Goal: Check status: Check status

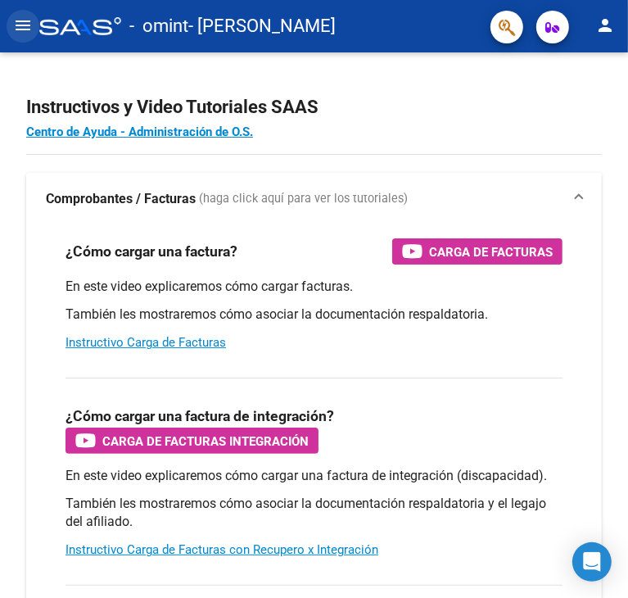
click at [19, 34] on mat-icon "menu" at bounding box center [23, 26] width 20 height 20
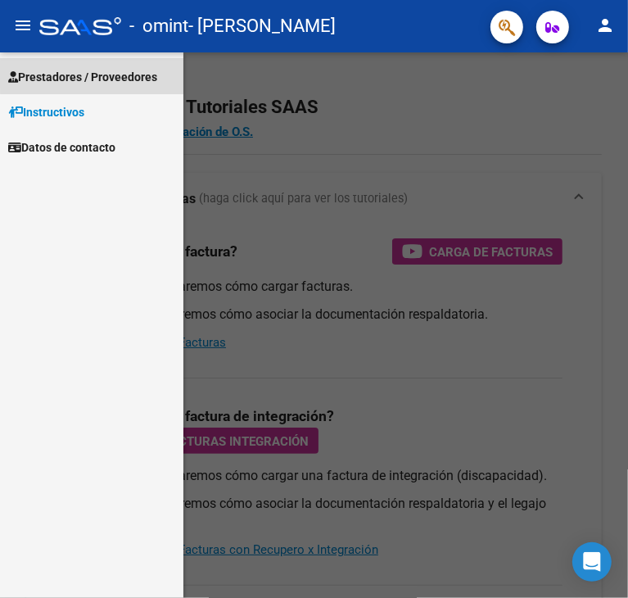
click at [121, 70] on span "Prestadores / Proveedores" at bounding box center [82, 77] width 149 height 18
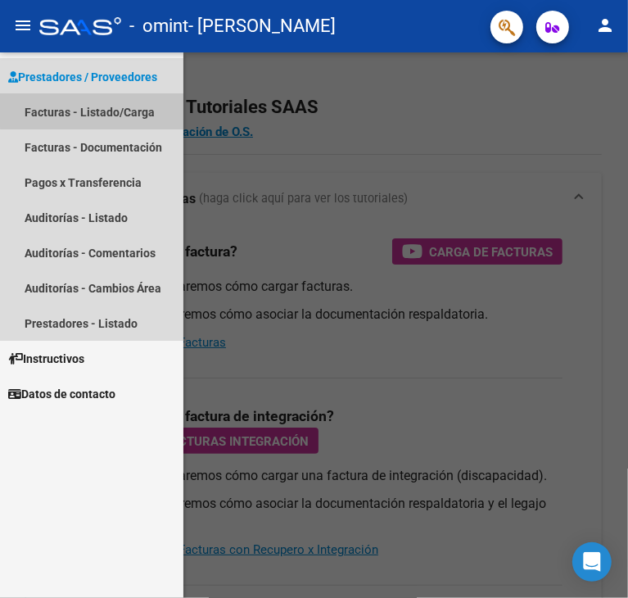
click at [120, 102] on link "Facturas - Listado/Carga" at bounding box center [91, 111] width 183 height 35
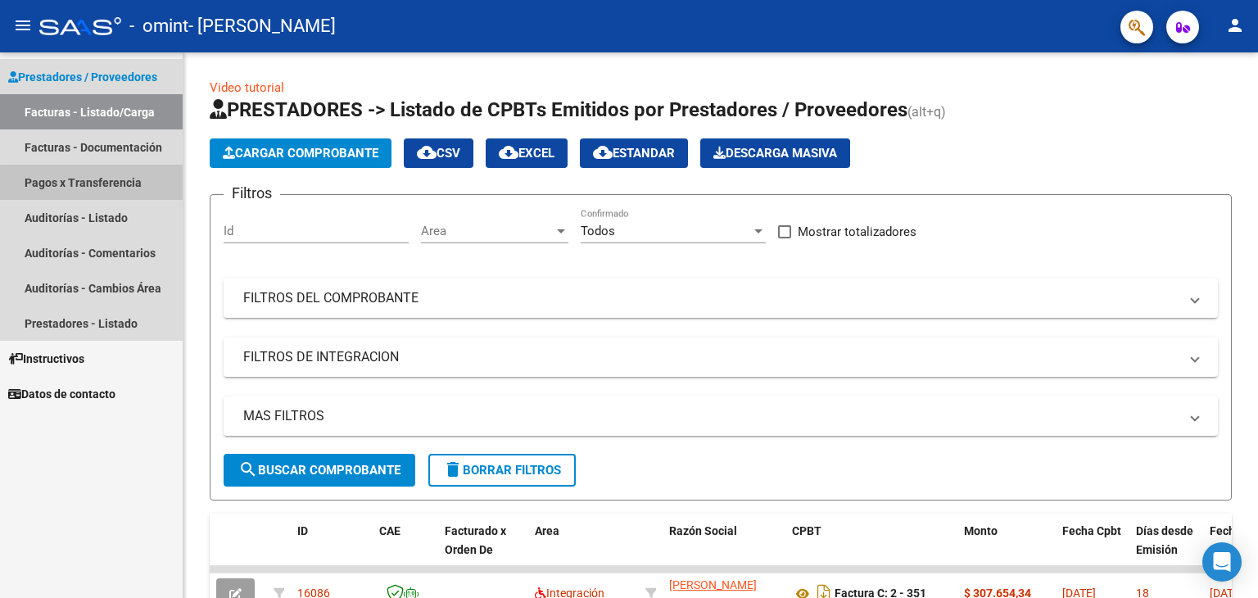
click at [97, 188] on link "Pagos x Transferencia" at bounding box center [91, 182] width 183 height 35
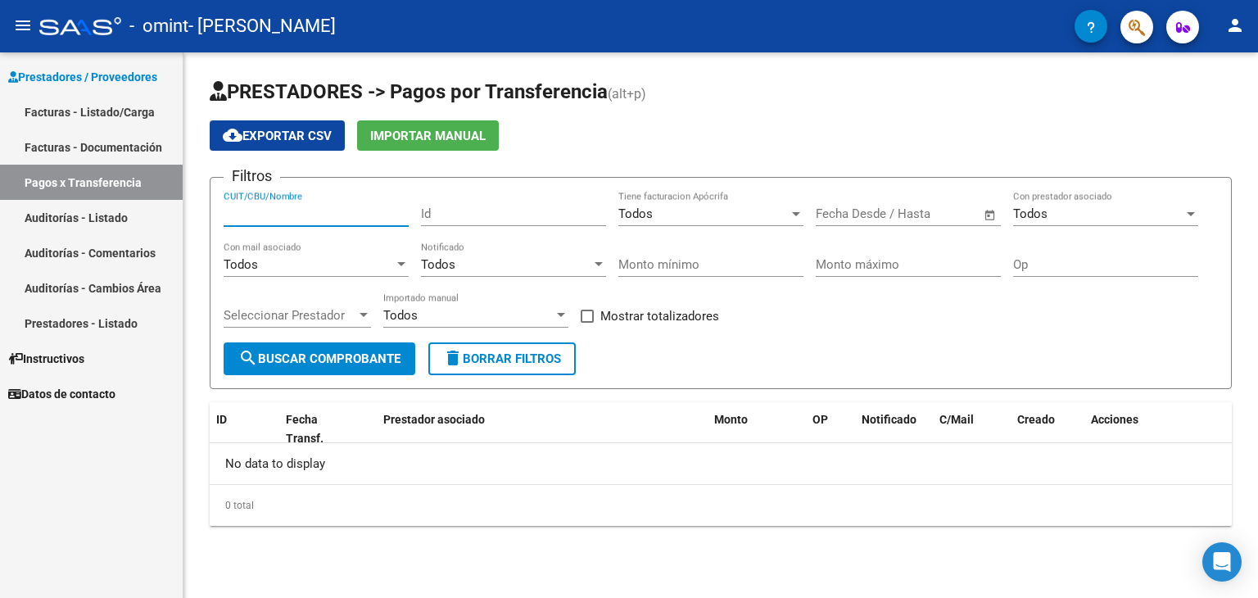
click at [263, 214] on input "CUIT/CBU/Nombre" at bounding box center [316, 213] width 185 height 15
type input "ottino julieta"
click at [298, 348] on button "search Buscar Comprobante" at bounding box center [320, 358] width 192 height 33
drag, startPoint x: 331, startPoint y: 209, endPoint x: 210, endPoint y: 195, distance: 122.0
click at [210, 195] on form "Filtros ottino julieta CUIT/CBU/Nombre Id Todos Tiene facturacion Apócrifa Star…" at bounding box center [721, 283] width 1022 height 212
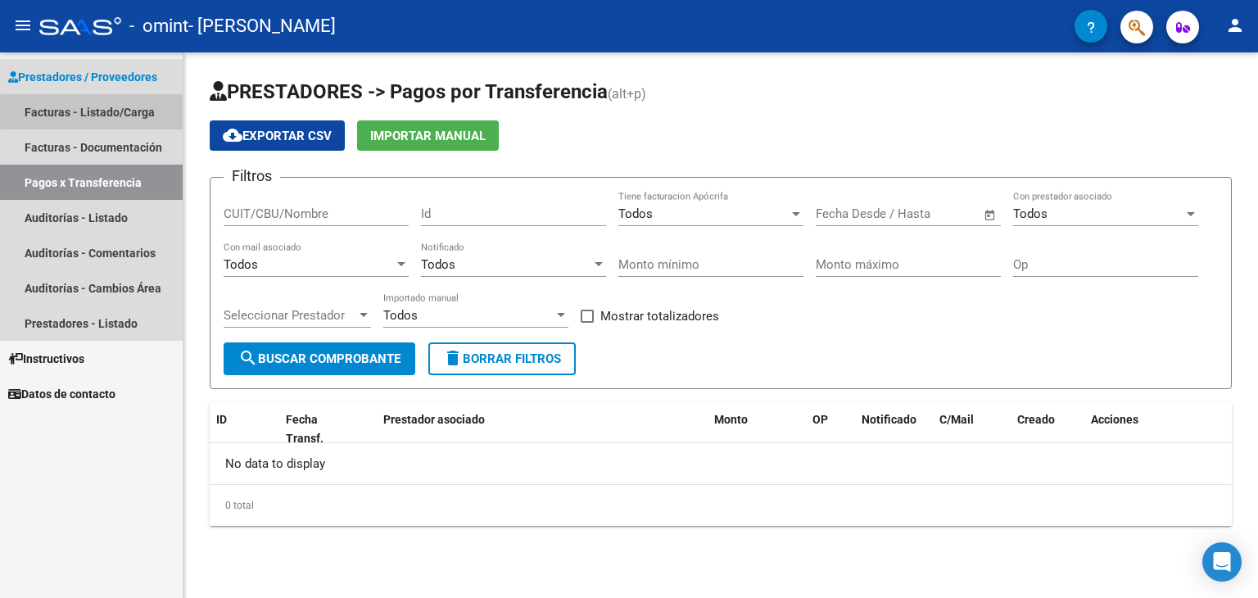
click at [130, 112] on link "Facturas - Listado/Carga" at bounding box center [91, 111] width 183 height 35
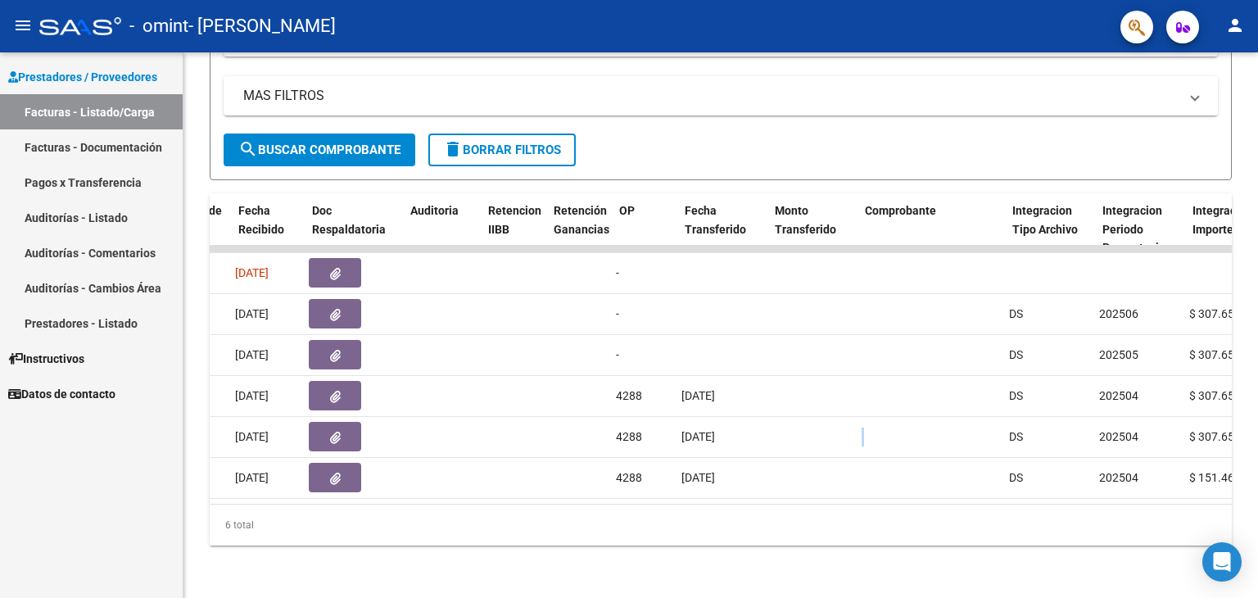
scroll to position [0, 970]
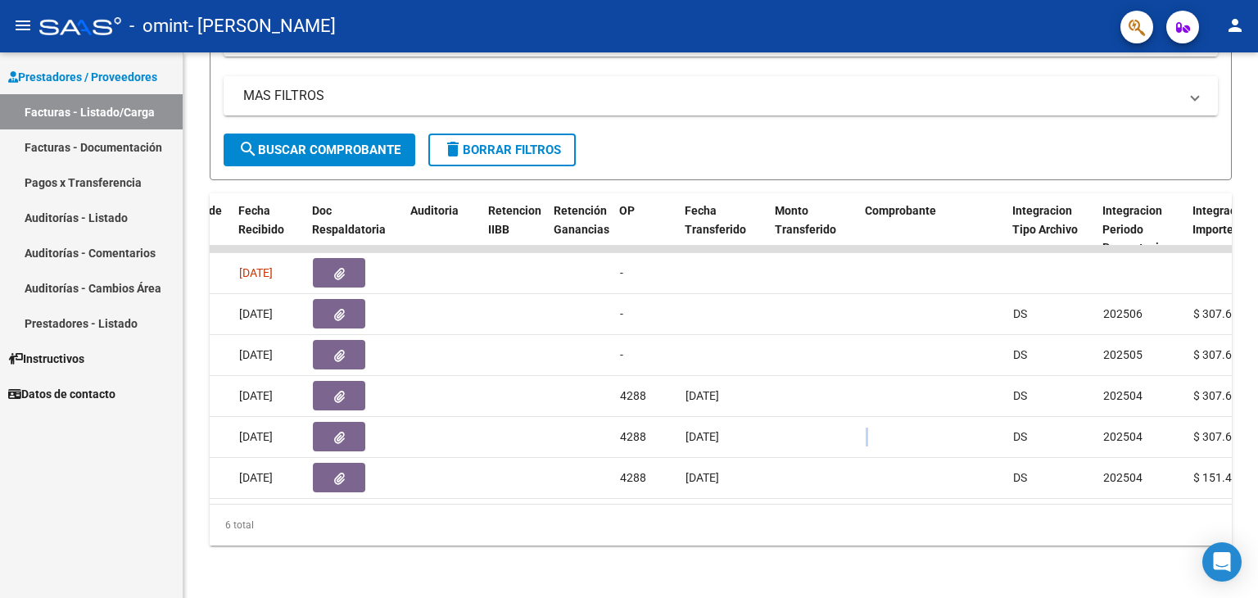
click at [102, 96] on link "Facturas - Listado/Carga" at bounding box center [91, 111] width 183 height 35
click at [627, 20] on mat-icon "person" at bounding box center [1235, 26] width 20 height 20
click at [627, 106] on button "exit_to_app Salir" at bounding box center [1201, 107] width 100 height 39
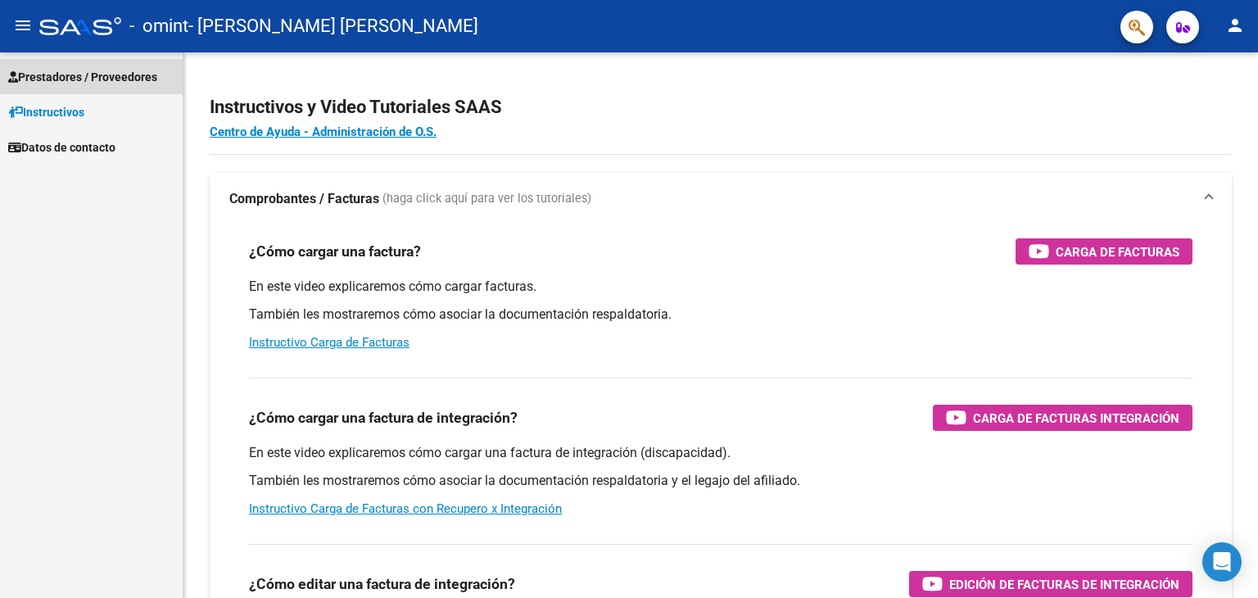
click at [79, 71] on span "Prestadores / Proveedores" at bounding box center [82, 77] width 149 height 18
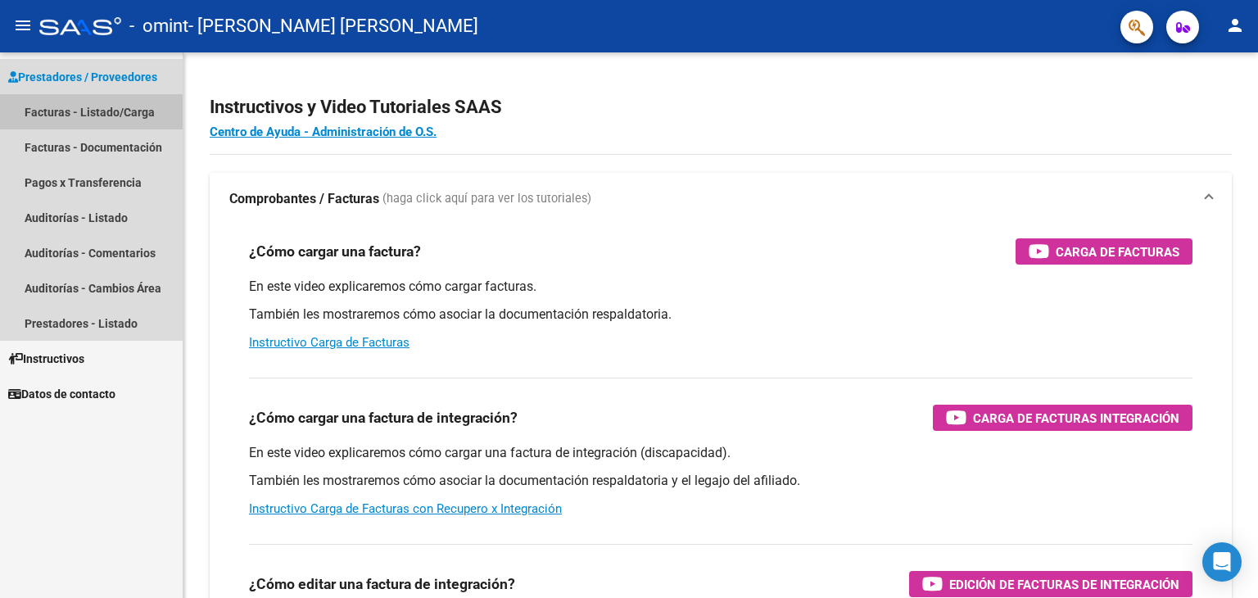
click at [79, 121] on link "Facturas - Listado/Carga" at bounding box center [91, 111] width 183 height 35
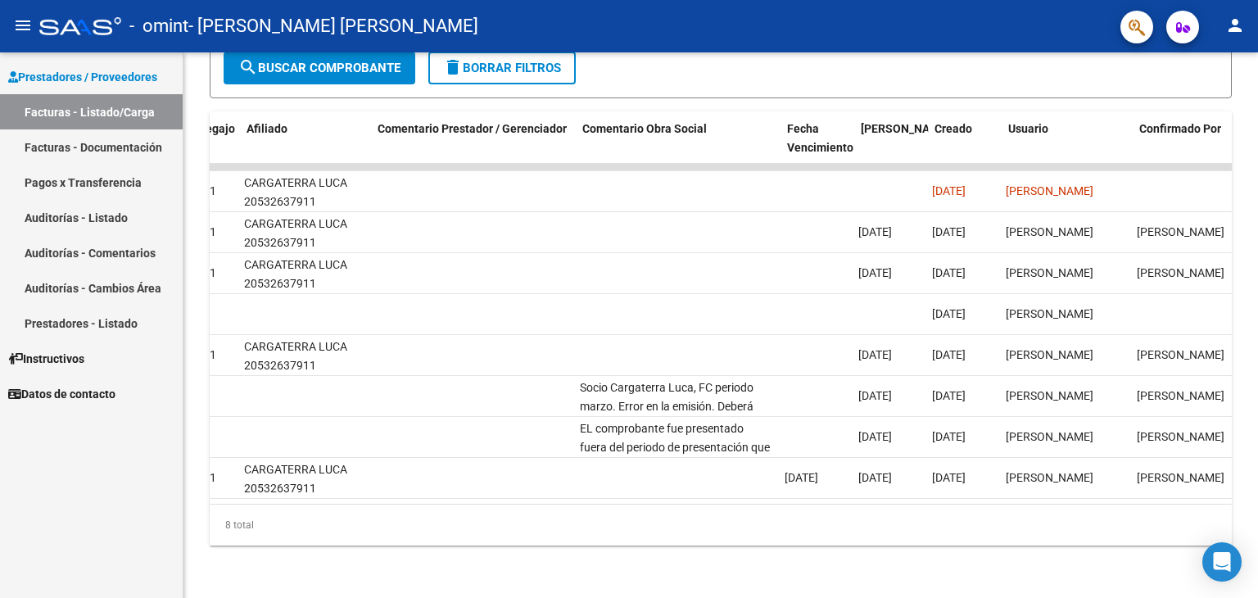
scroll to position [0, 2243]
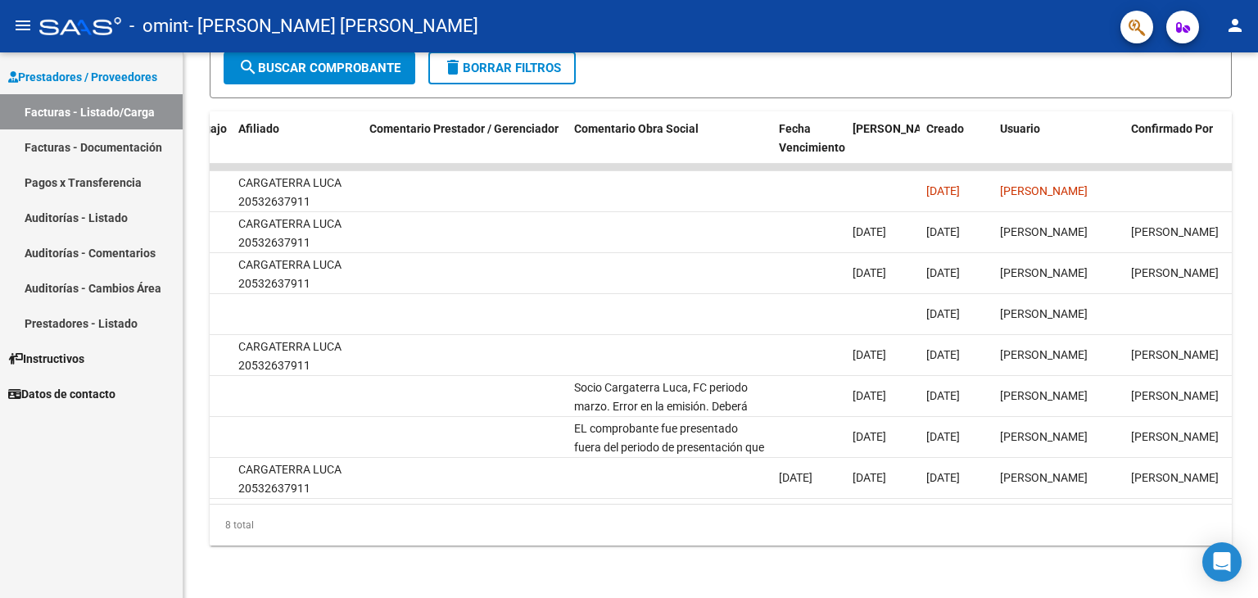
click at [568, 30] on div "- omint - TORRES DAIANA MARIA LEANDRA" at bounding box center [573, 26] width 1068 height 36
click at [1235, 28] on mat-icon "person" at bounding box center [1235, 26] width 20 height 20
click at [1201, 100] on button "exit_to_app Salir" at bounding box center [1201, 107] width 100 height 39
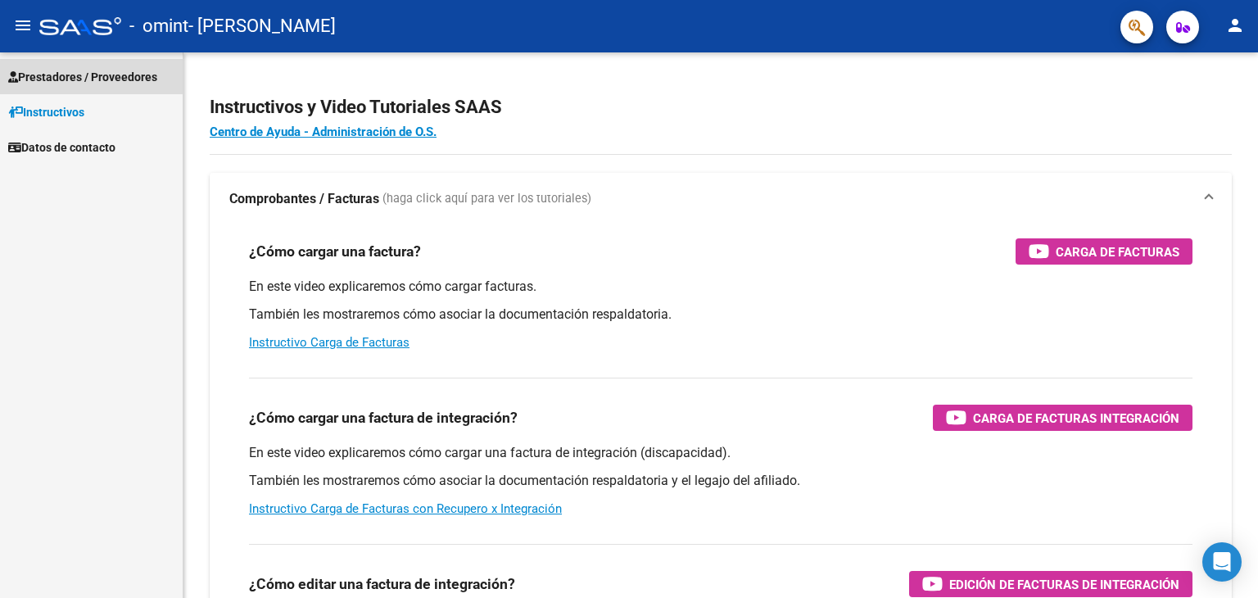
click at [104, 77] on span "Prestadores / Proveedores" at bounding box center [82, 77] width 149 height 18
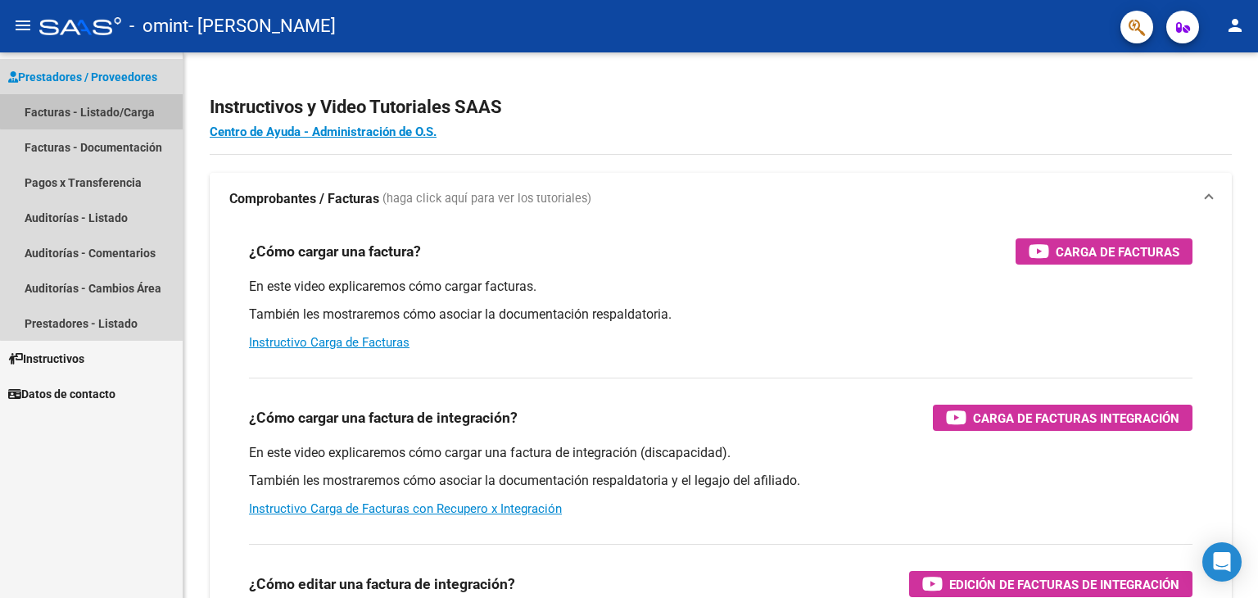
click at [120, 104] on link "Facturas - Listado/Carga" at bounding box center [91, 111] width 183 height 35
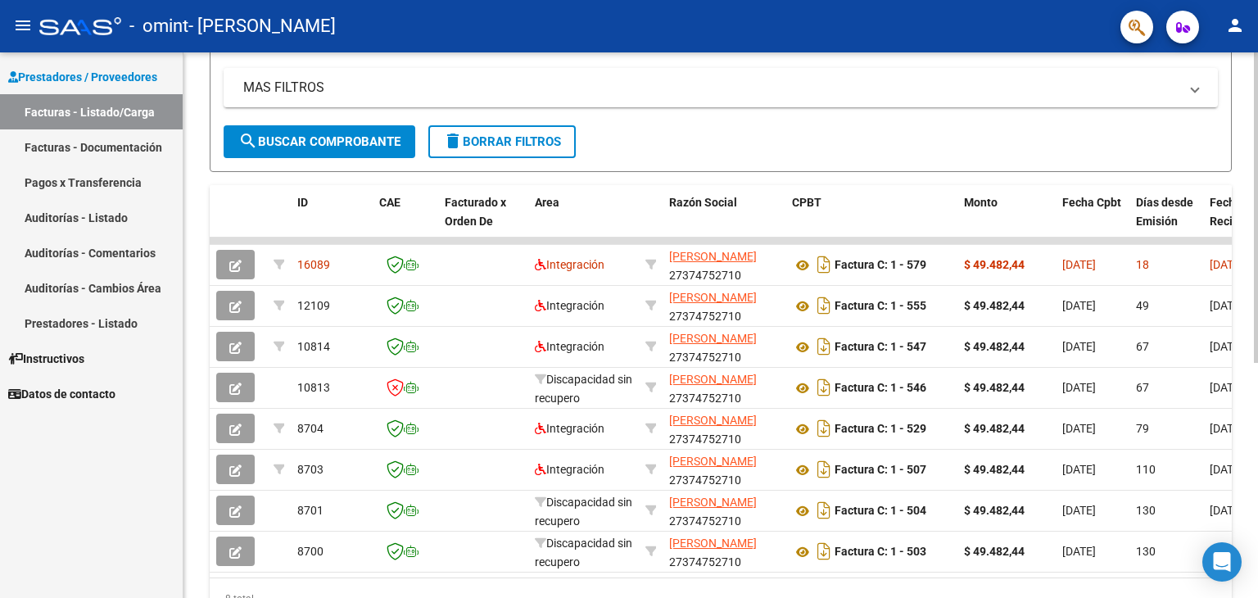
click at [1255, 322] on div at bounding box center [1256, 399] width 4 height 310
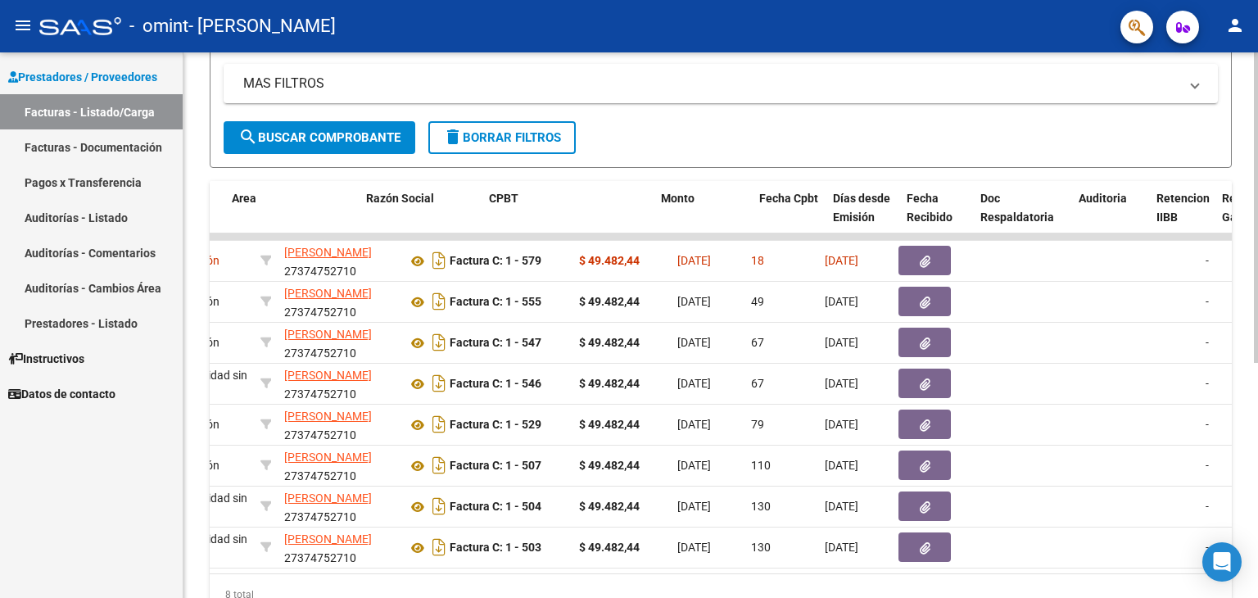
scroll to position [0, 274]
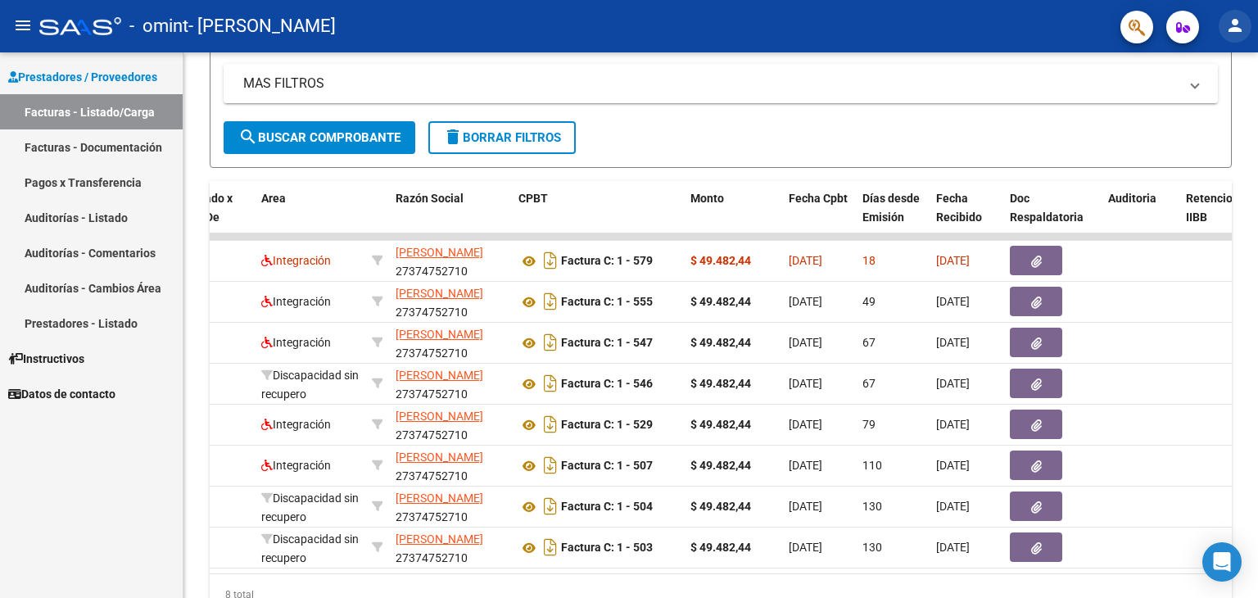
click at [1238, 20] on mat-icon "person" at bounding box center [1235, 26] width 20 height 20
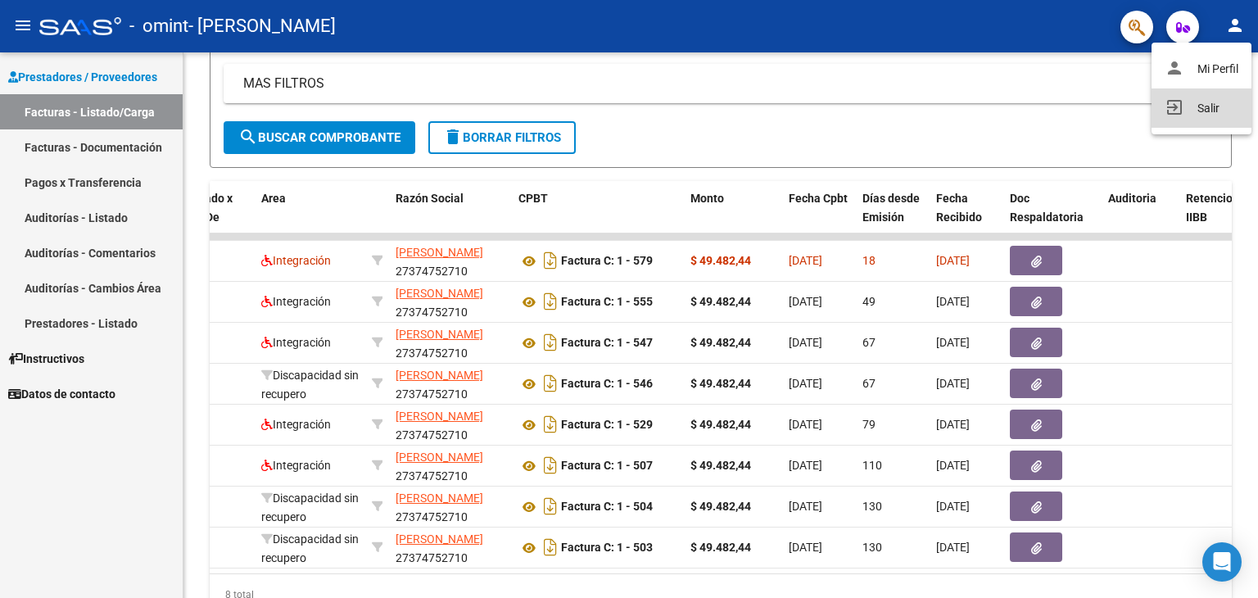
click at [1183, 101] on button "exit_to_app Salir" at bounding box center [1201, 107] width 100 height 39
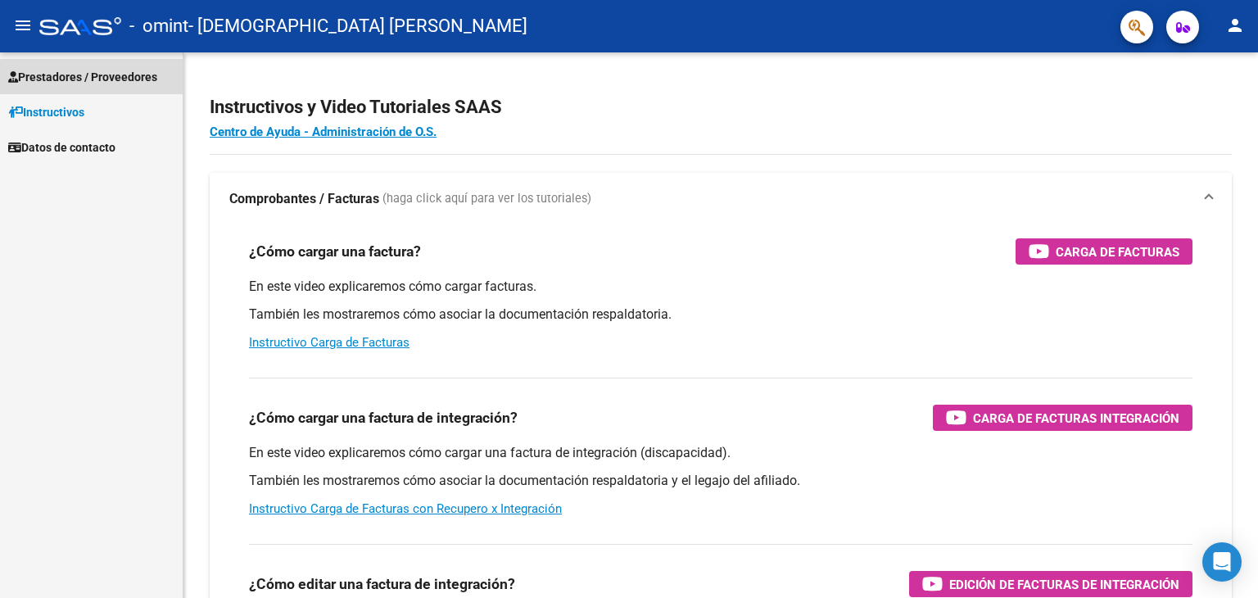
click at [111, 79] on span "Prestadores / Proveedores" at bounding box center [82, 77] width 149 height 18
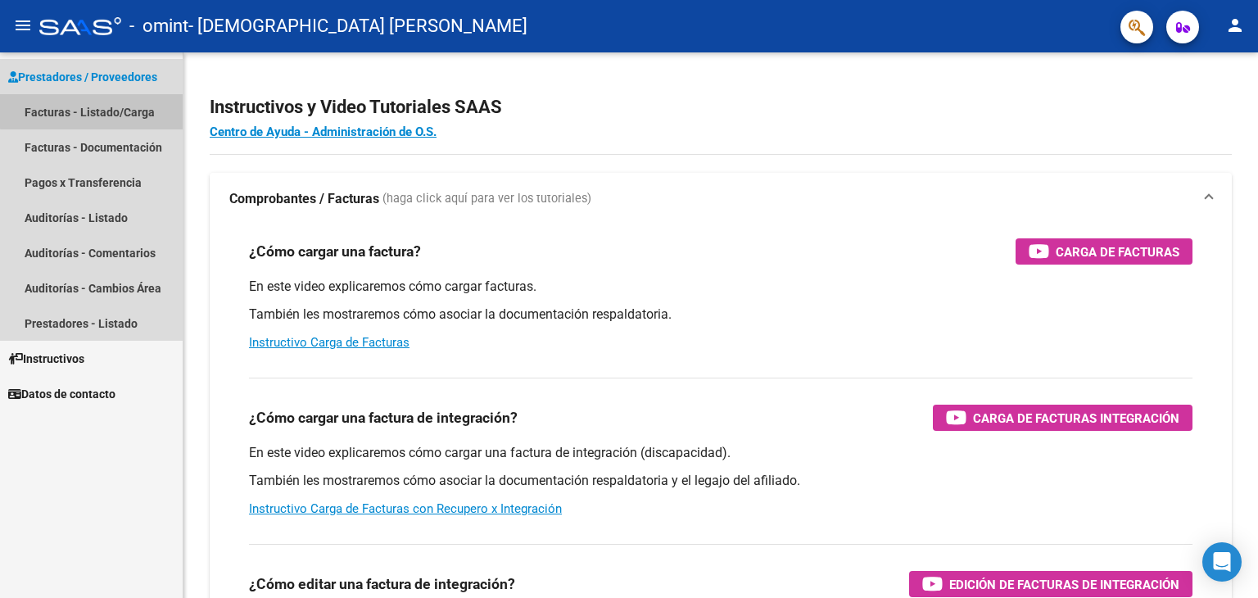
click at [98, 103] on link "Facturas - Listado/Carga" at bounding box center [91, 111] width 183 height 35
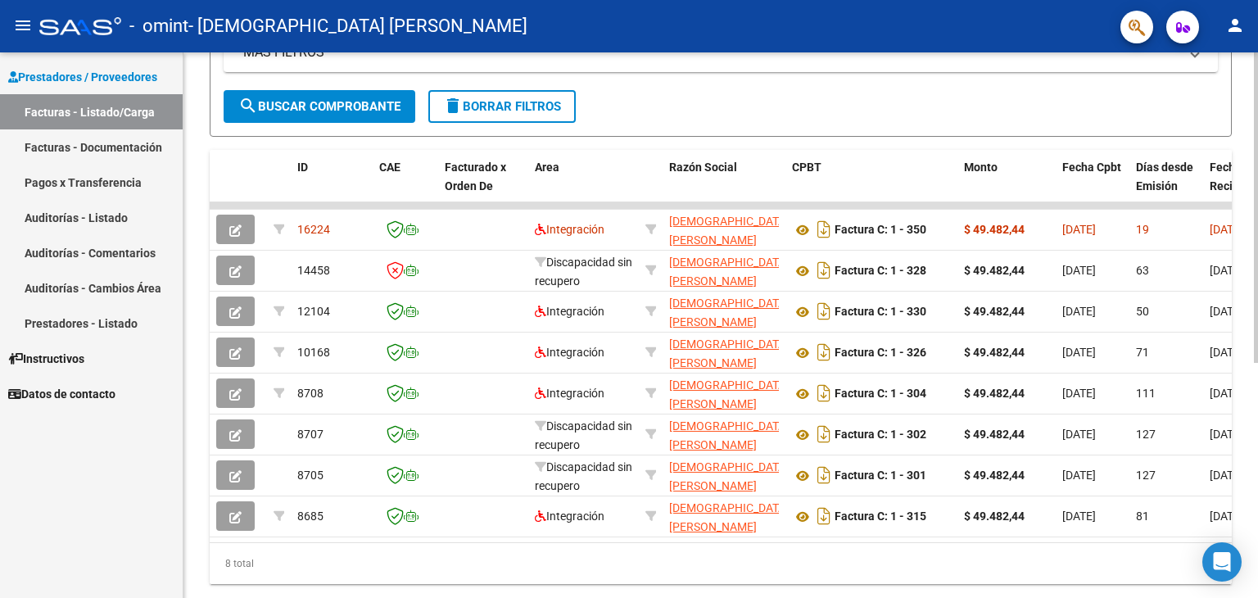
scroll to position [364, 0]
click at [1257, 336] on div at bounding box center [1256, 420] width 4 height 310
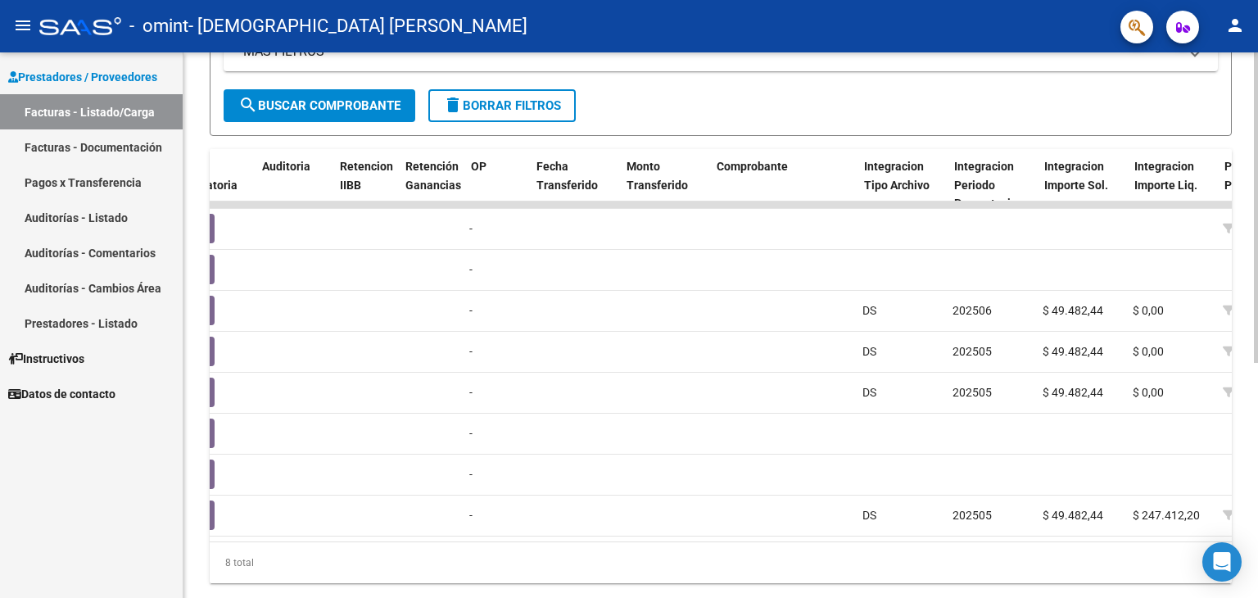
scroll to position [0, 1119]
click at [1238, 17] on mat-icon "person" at bounding box center [1235, 26] width 20 height 20
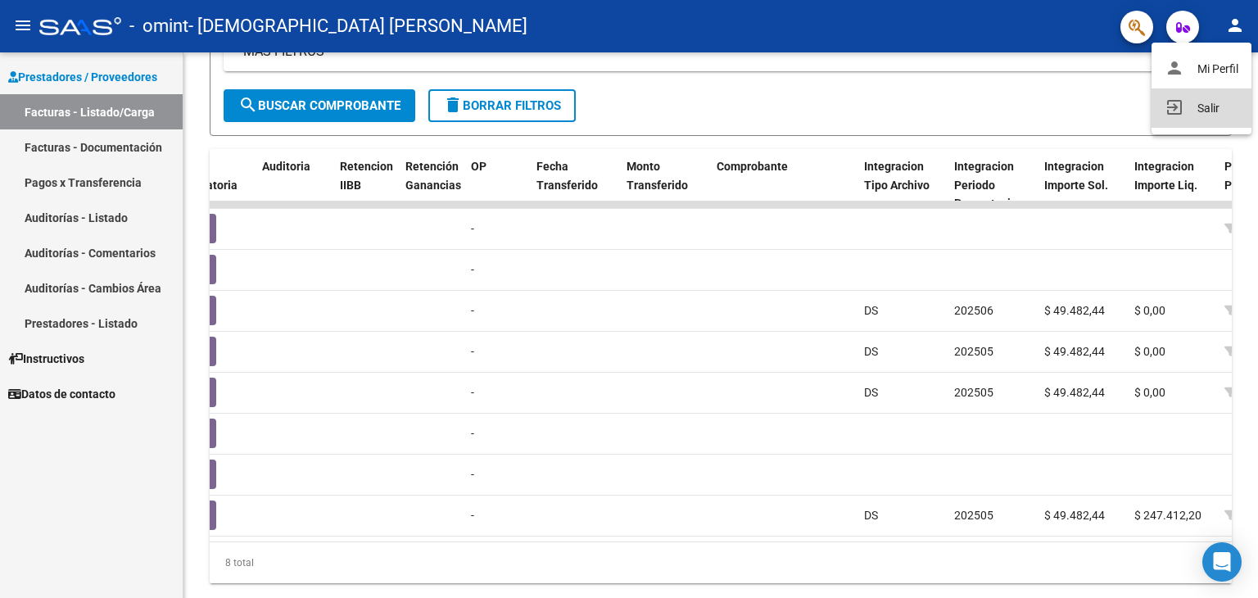
click at [1187, 96] on button "exit_to_app Salir" at bounding box center [1201, 107] width 100 height 39
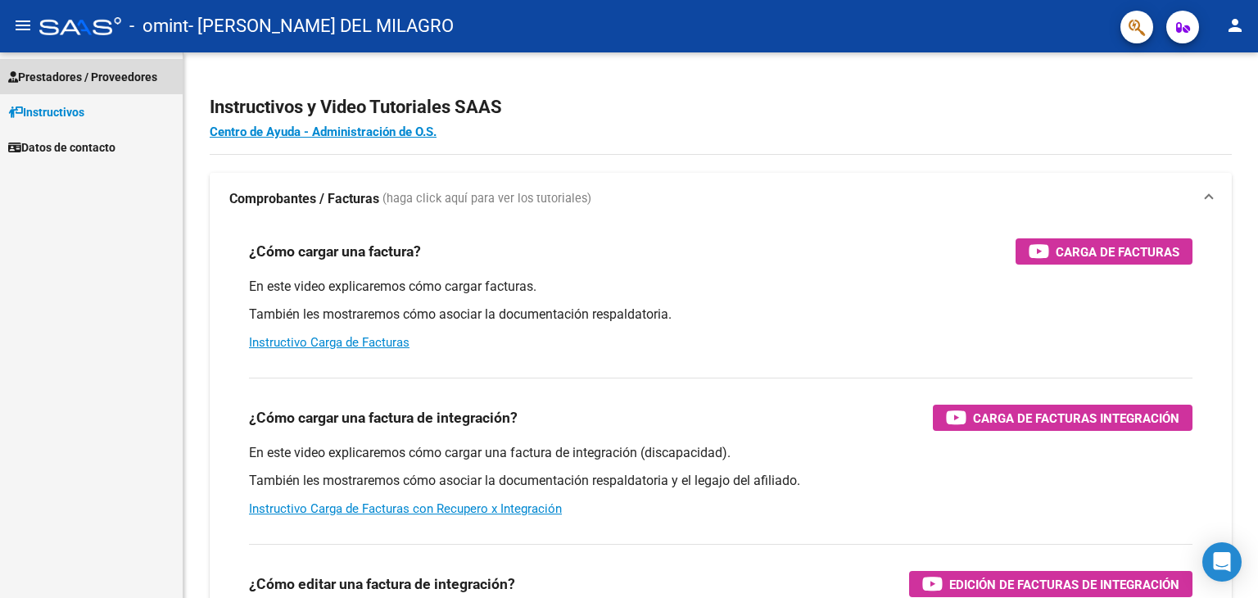
click at [66, 69] on span "Prestadores / Proveedores" at bounding box center [82, 77] width 149 height 18
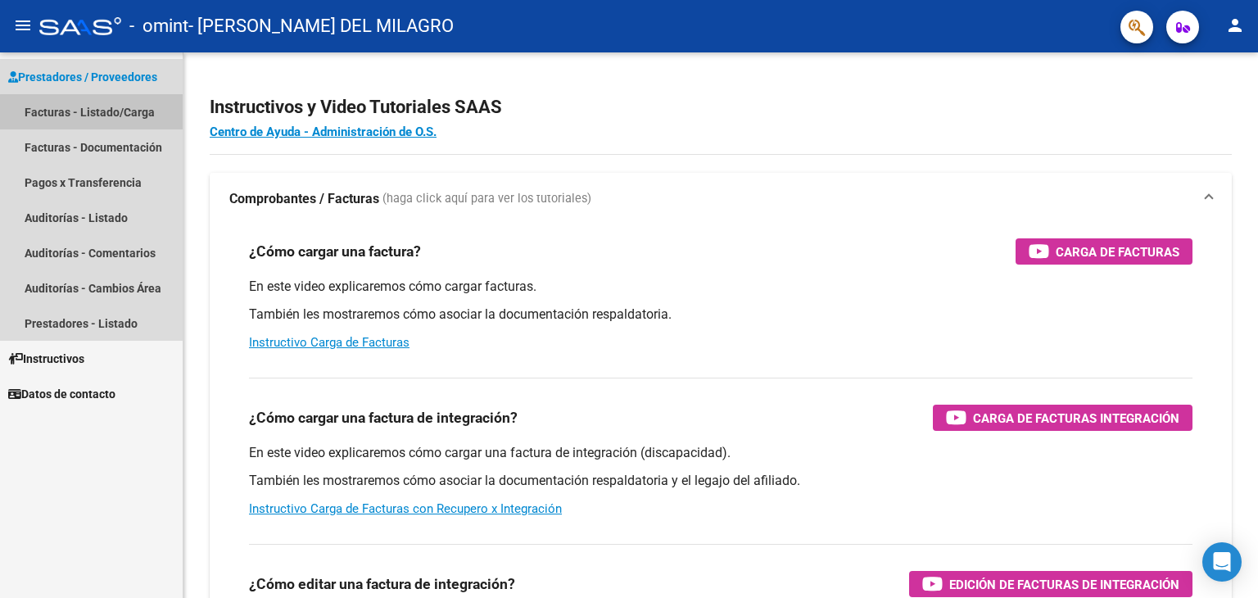
click at [92, 115] on link "Facturas - Listado/Carga" at bounding box center [91, 111] width 183 height 35
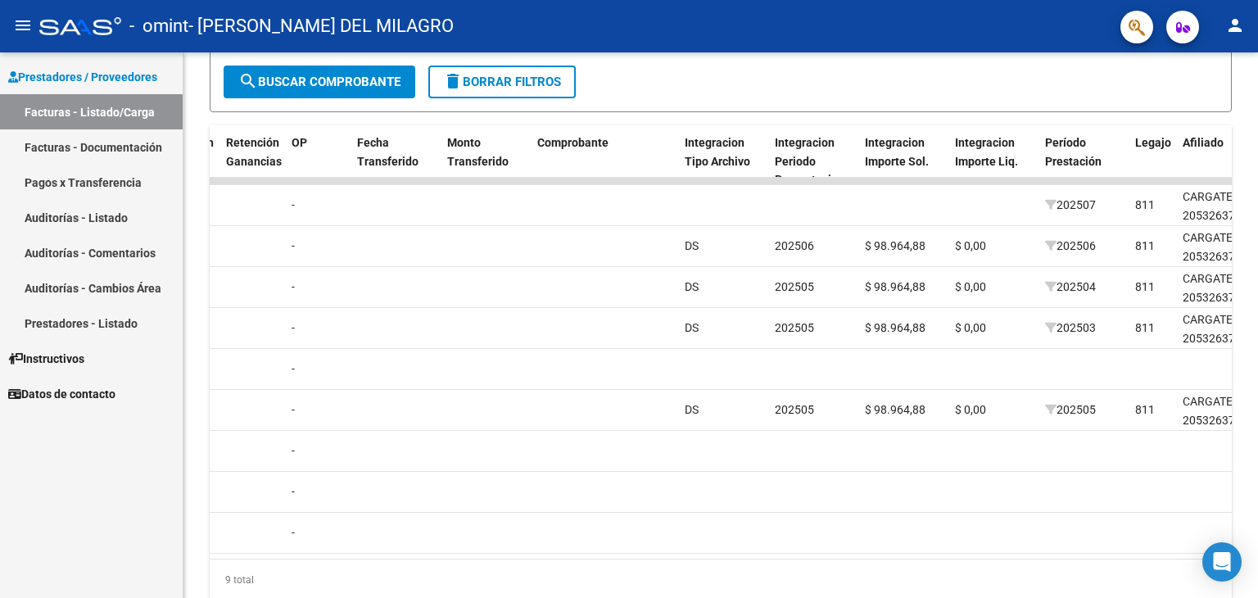
scroll to position [385, 0]
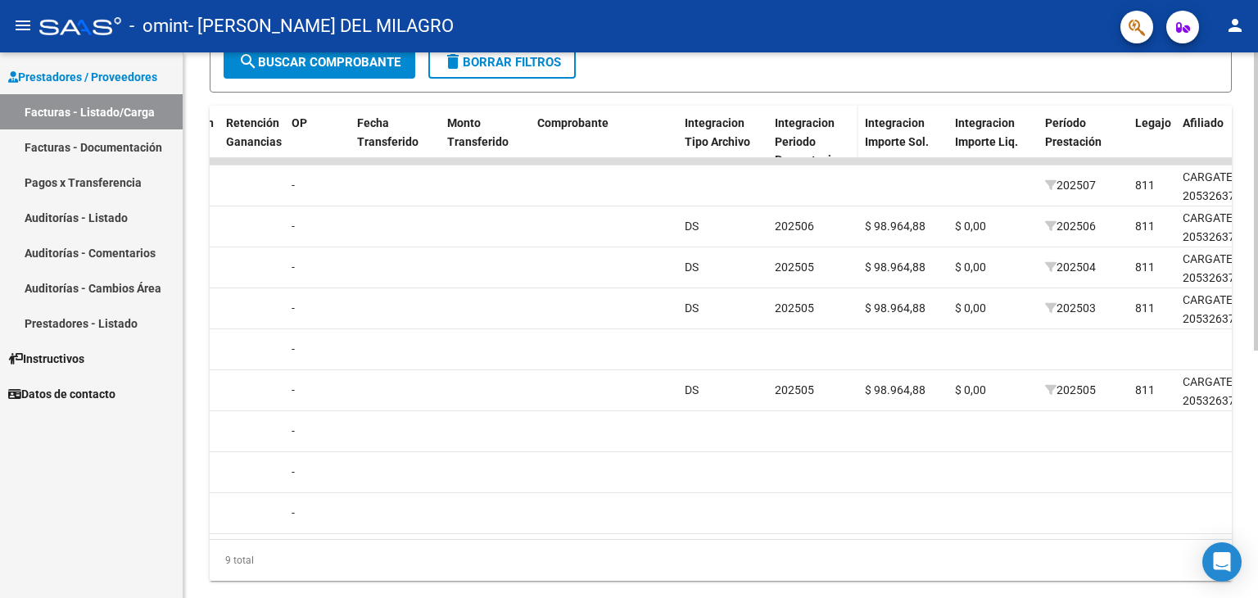
click at [814, 121] on span "Integracion Periodo Presentacion" at bounding box center [810, 141] width 70 height 51
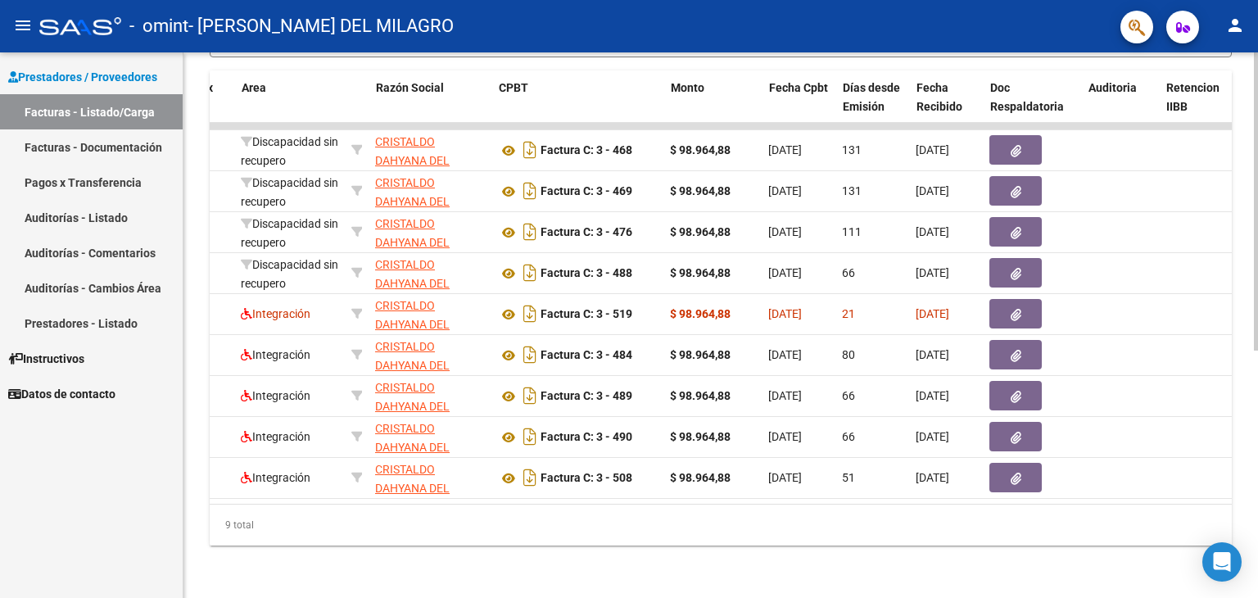
scroll to position [0, 292]
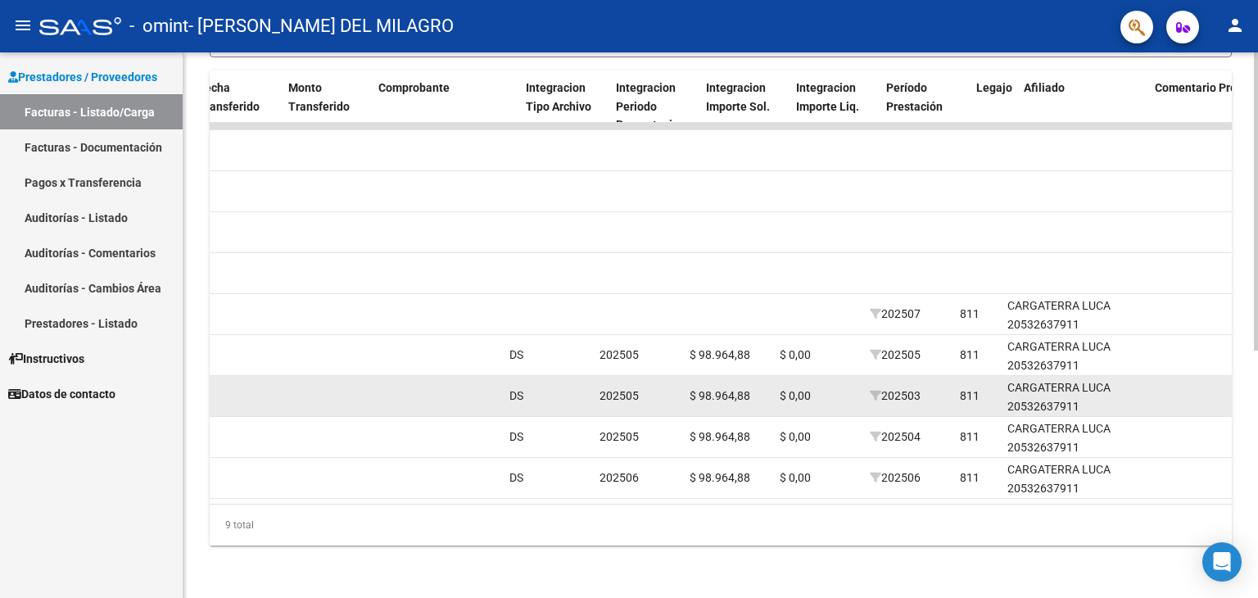
click at [1132, 378] on datatable-body-cell at bounding box center [1234, 396] width 205 height 40
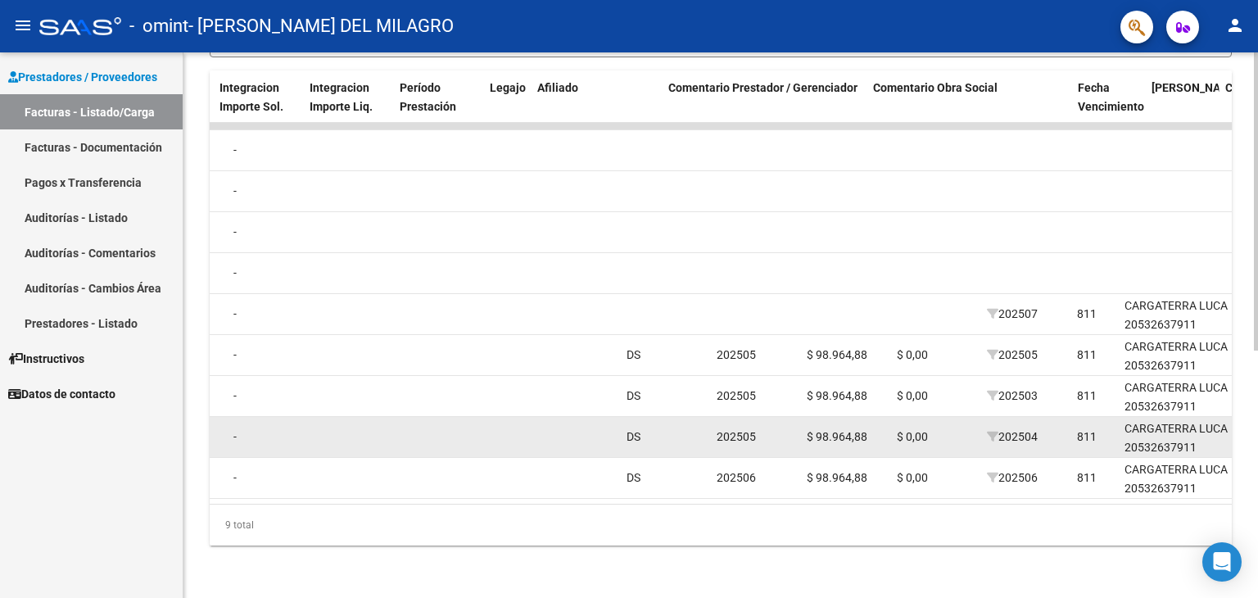
scroll to position [0, 2431]
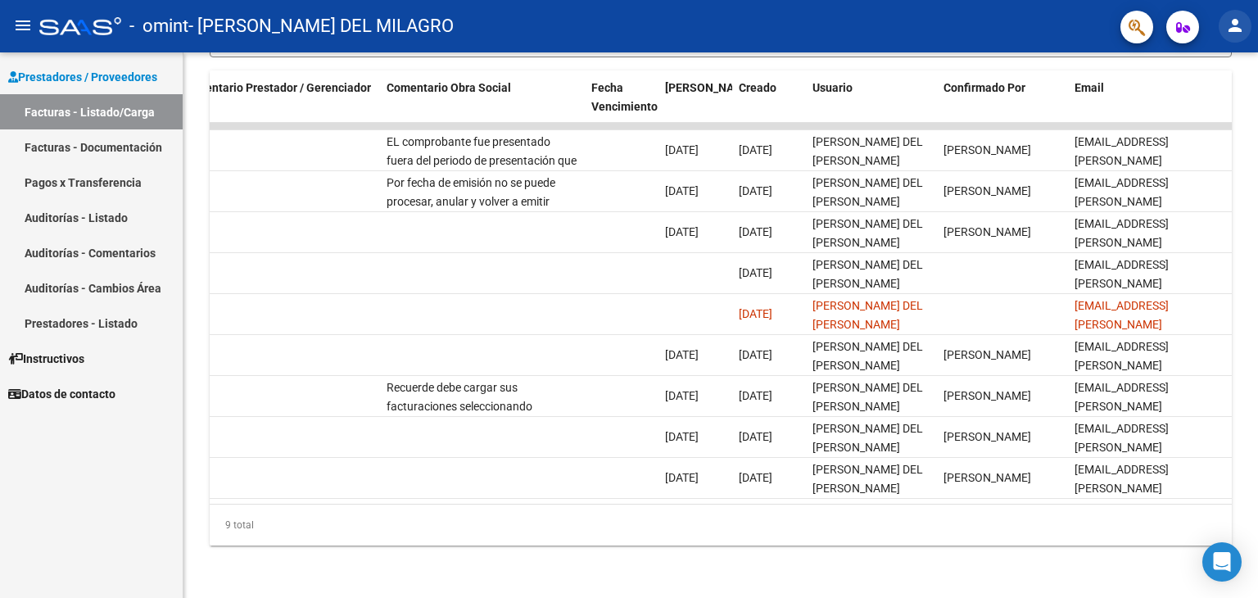
click at [1243, 24] on mat-icon "person" at bounding box center [1235, 26] width 20 height 20
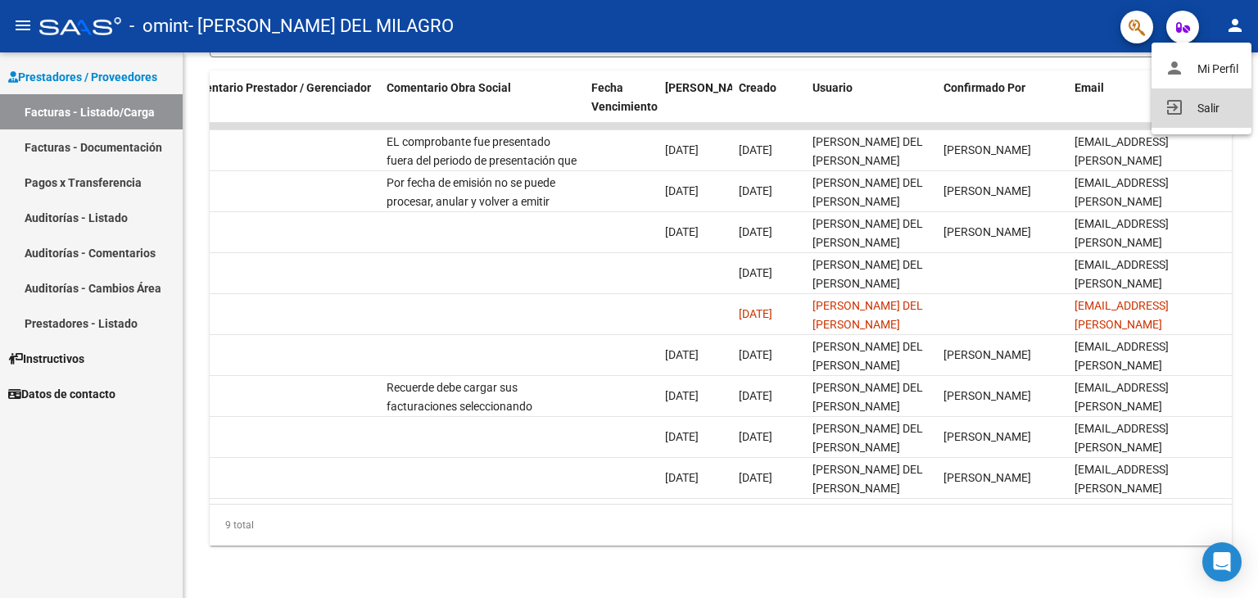
click at [1200, 110] on button "exit_to_app Salir" at bounding box center [1201, 107] width 100 height 39
